Goal: Find specific page/section: Find specific page/section

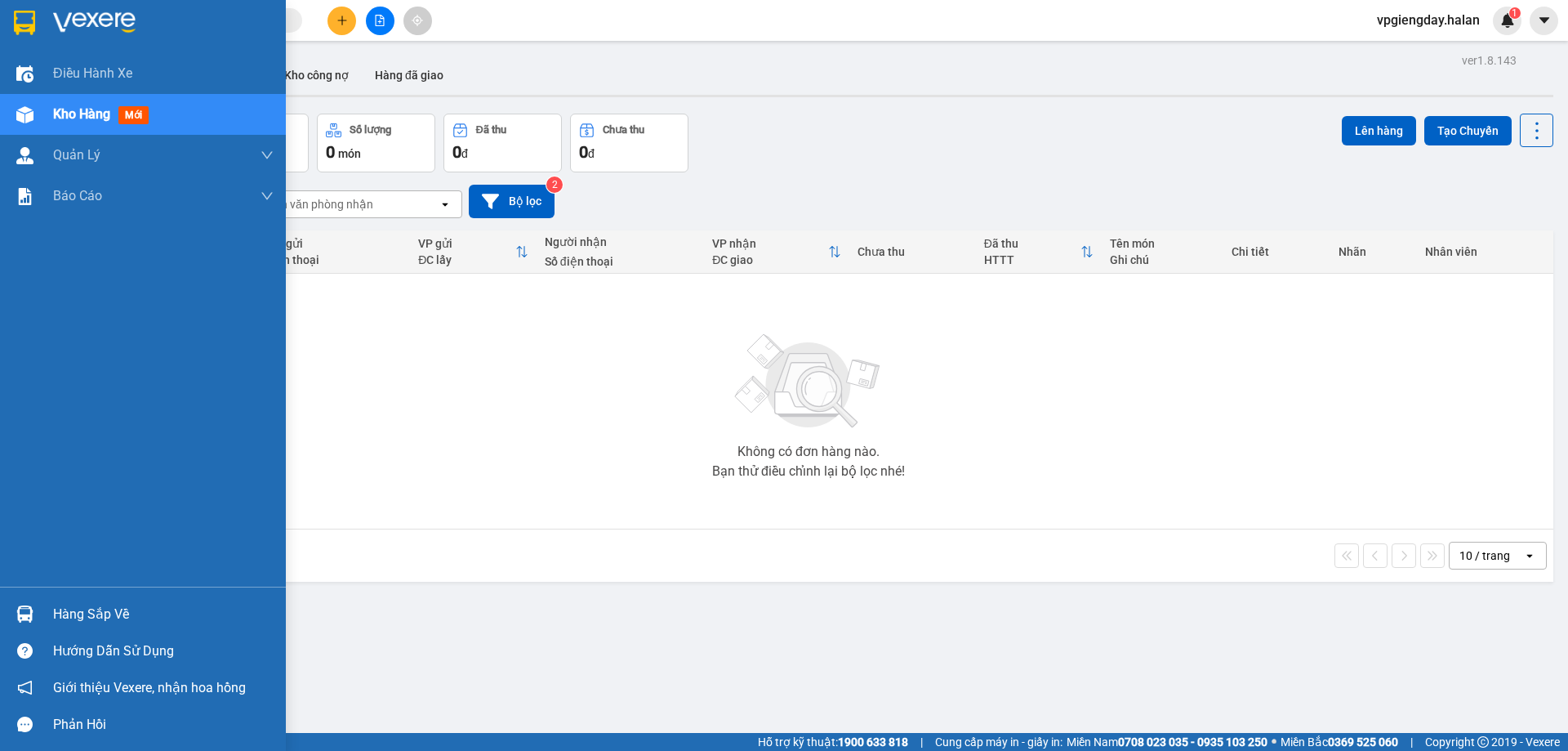
click at [122, 613] on div "Hàng sắp về" at bounding box center [164, 615] width 221 height 25
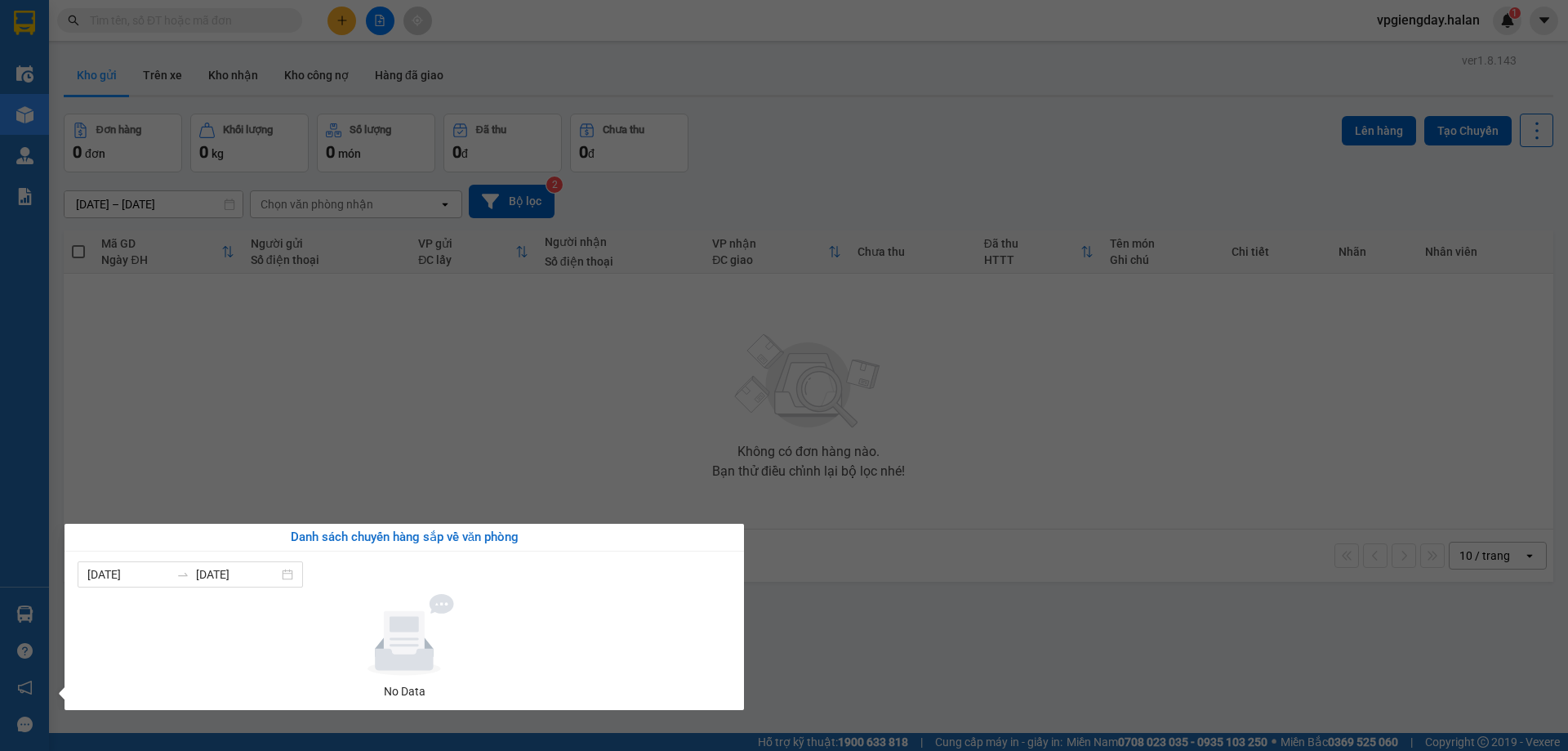
drag, startPoint x: 703, startPoint y: 287, endPoint x: 702, endPoint y: 275, distance: 12.0
click at [705, 279] on section "Kết quả tìm kiếm ( 0 ) Bộ lọc No Data vpgiengday.halan 1 Điều hành xe Kho hàng …" at bounding box center [784, 375] width 1568 height 751
